Goal: Task Accomplishment & Management: Use online tool/utility

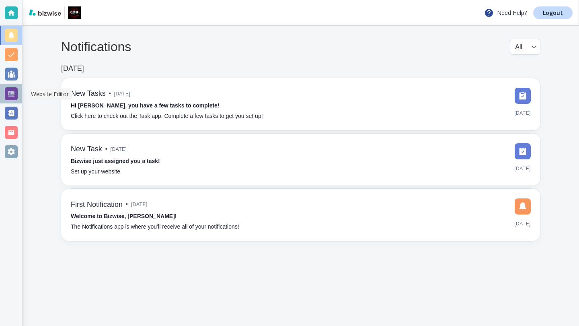
click at [14, 93] on div at bounding box center [11, 93] width 13 height 13
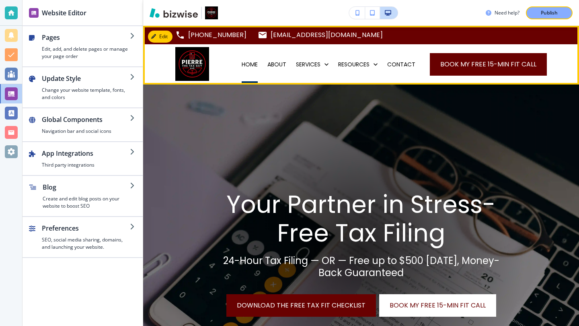
click at [258, 68] on p "HOME" at bounding box center [250, 64] width 16 height 8
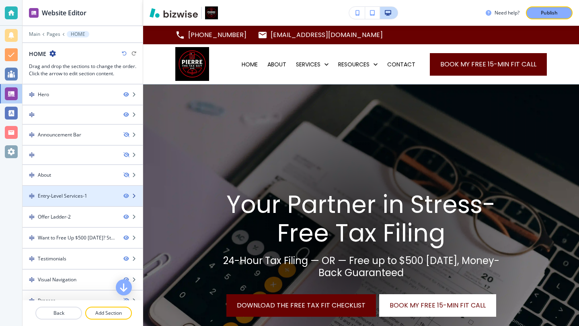
click at [85, 199] on div "Entry-Level Services-1" at bounding box center [62, 195] width 49 height 7
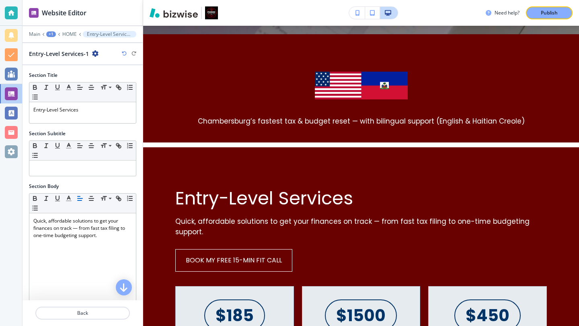
scroll to position [501, 0]
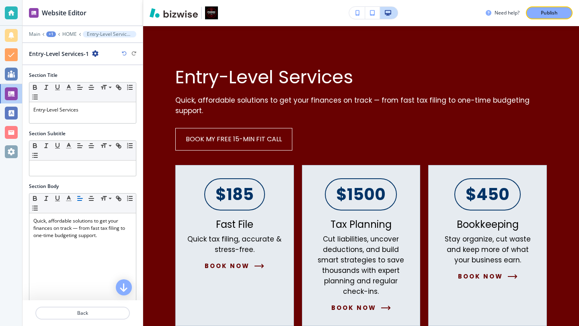
drag, startPoint x: 137, startPoint y: 152, endPoint x: 143, endPoint y: 177, distance: 25.3
click at [143, 177] on div "Website Editor Main +1 HOME Entry-Level Services-1 Entry-Level Services-1 Secti…" at bounding box center [83, 163] width 121 height 326
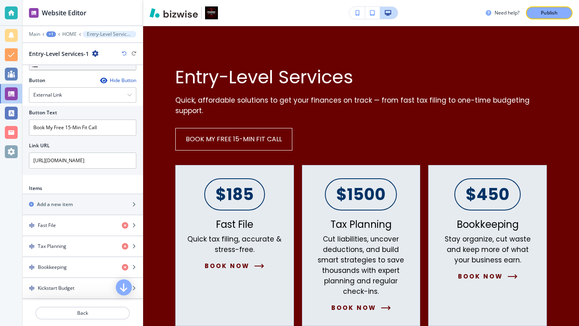
scroll to position [272, 0]
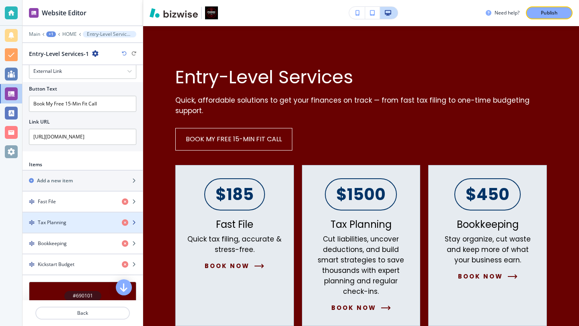
click at [101, 224] on div "Tax Planning" at bounding box center [69, 222] width 93 height 7
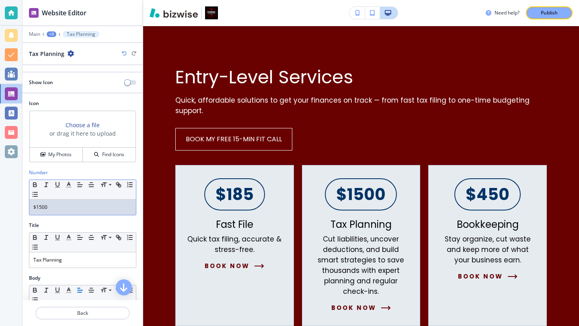
click at [66, 206] on p "$1500" at bounding box center [82, 207] width 99 height 7
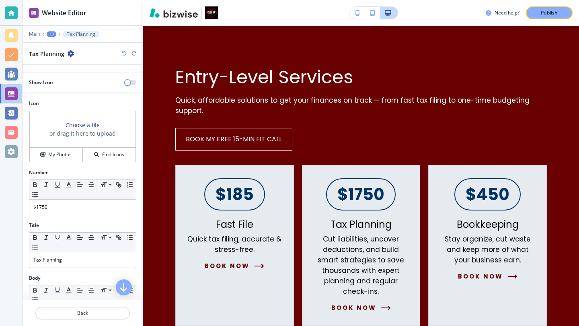
click at [129, 19] on div "Website Editor" at bounding box center [83, 12] width 120 height 25
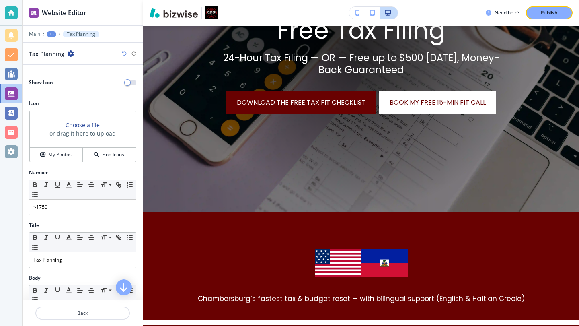
scroll to position [159, 0]
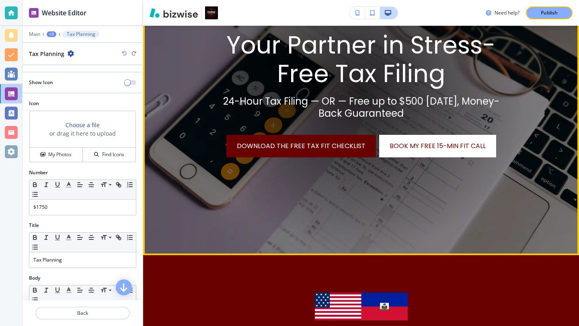
click at [573, 62] on img at bounding box center [361, 90] width 436 height 330
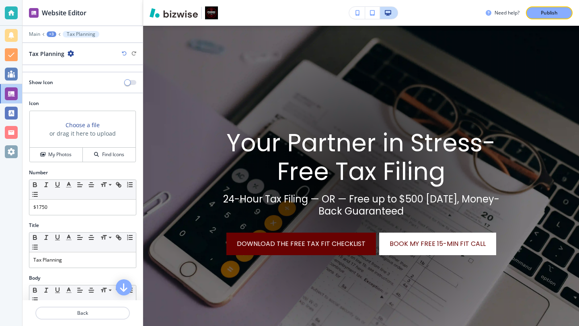
scroll to position [0, 0]
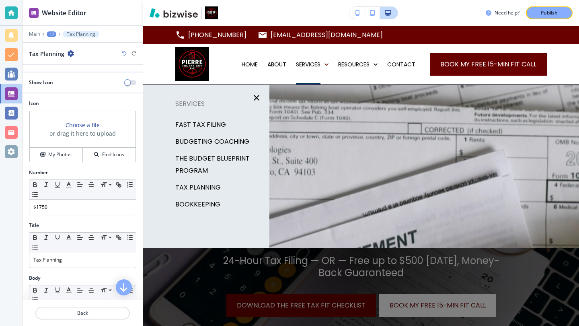
click at [199, 185] on p "TAX PLANNING" at bounding box center [197, 187] width 45 height 12
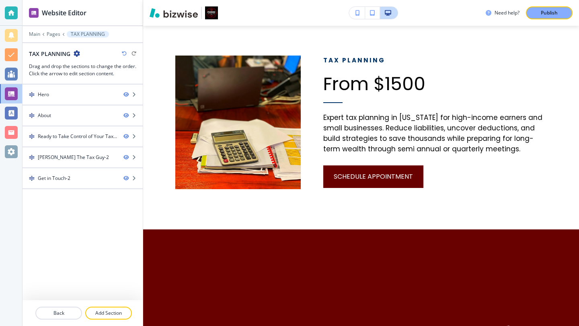
scroll to position [394, 0]
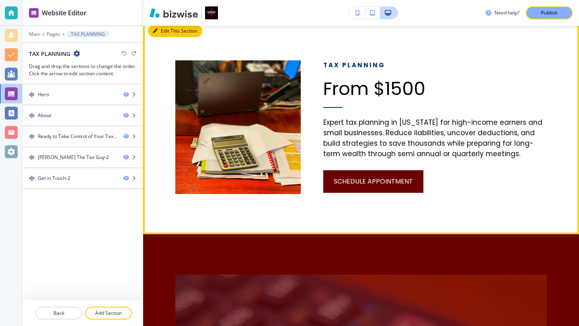
click at [166, 33] on button "Edit This Section" at bounding box center [175, 31] width 54 height 12
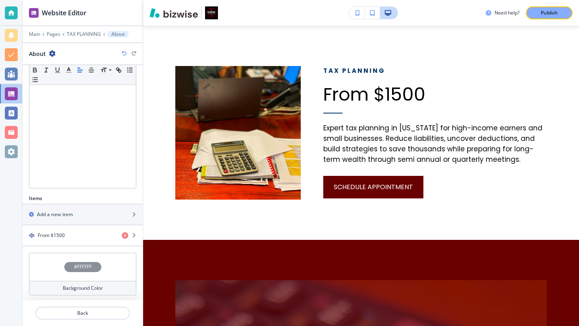
scroll to position [130, 0]
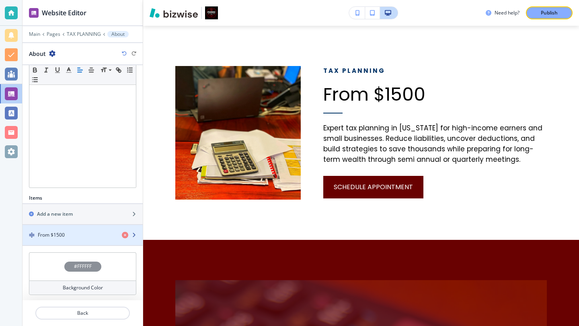
click at [113, 231] on div "button" at bounding box center [83, 228] width 120 height 6
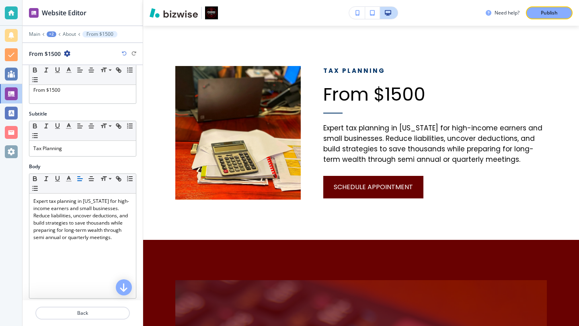
scroll to position [0, 0]
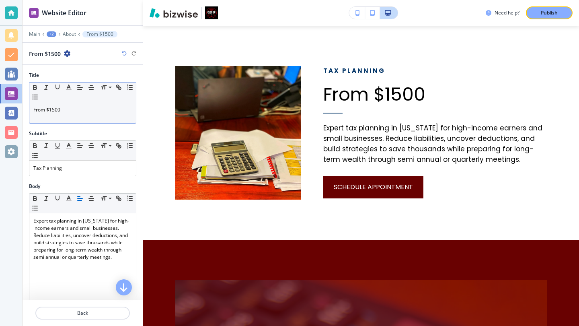
click at [84, 111] on p "From $1500" at bounding box center [82, 109] width 99 height 7
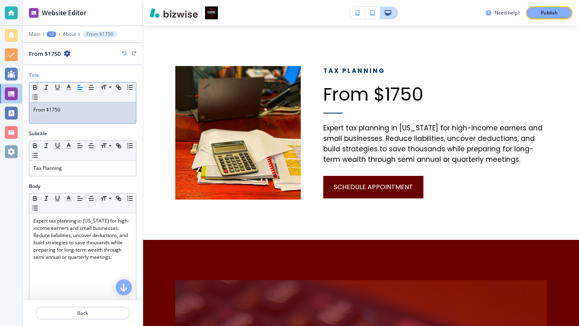
click at [329, 11] on div "Need help? Publish" at bounding box center [361, 12] width 436 height 13
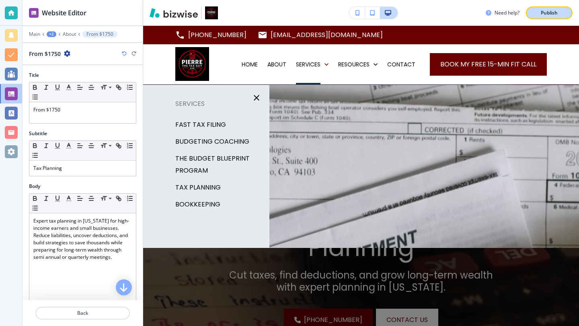
click at [540, 16] on div "Publish" at bounding box center [550, 12] width 26 height 7
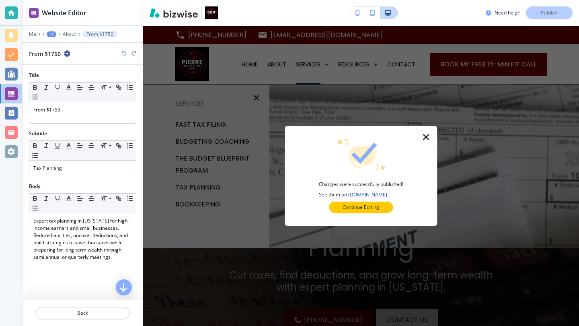
click at [429, 137] on icon "button" at bounding box center [427, 137] width 10 height 10
